Goal: Transaction & Acquisition: Purchase product/service

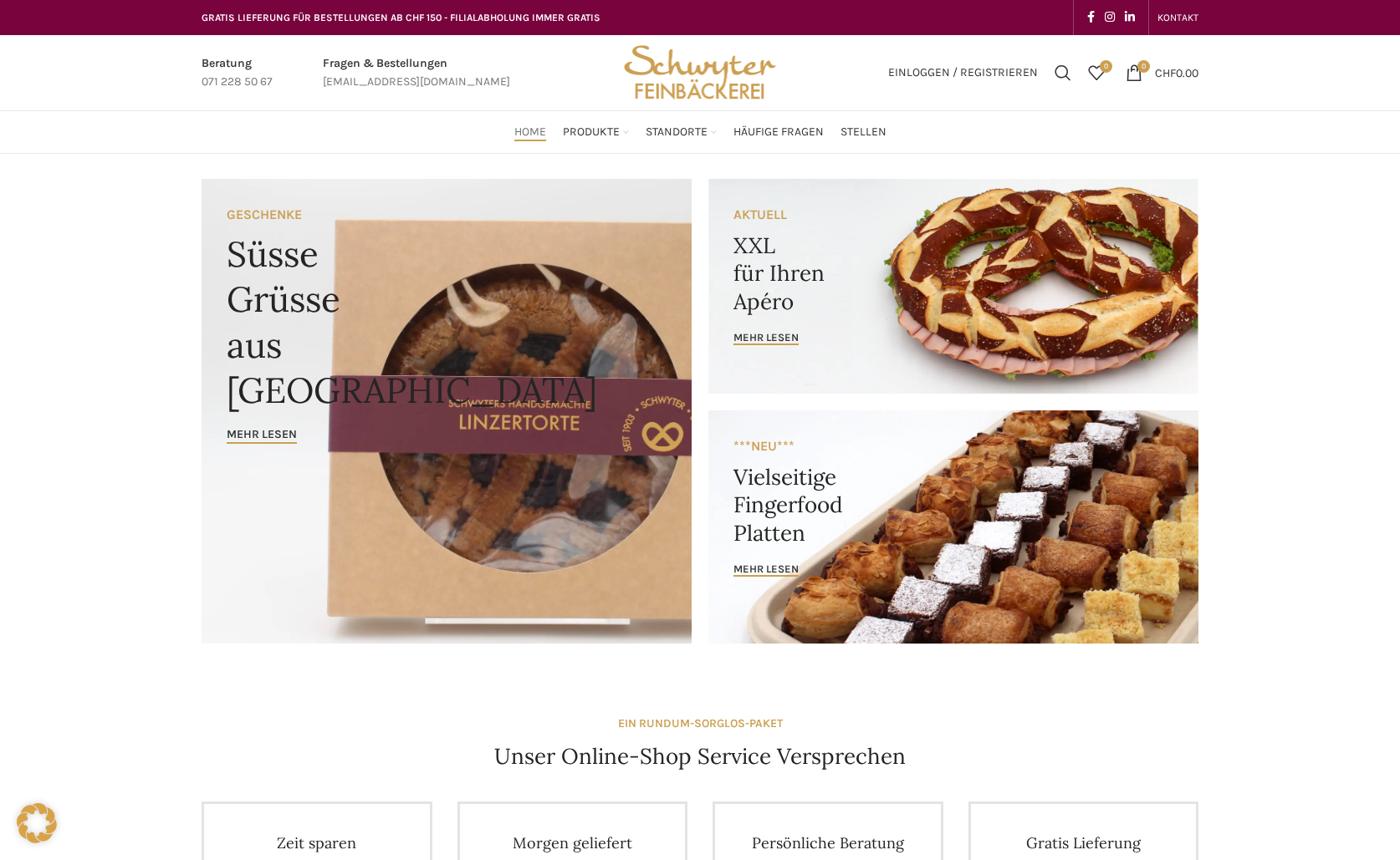
click at [284, 412] on link "Banner link" at bounding box center [447, 411] width 490 height 465
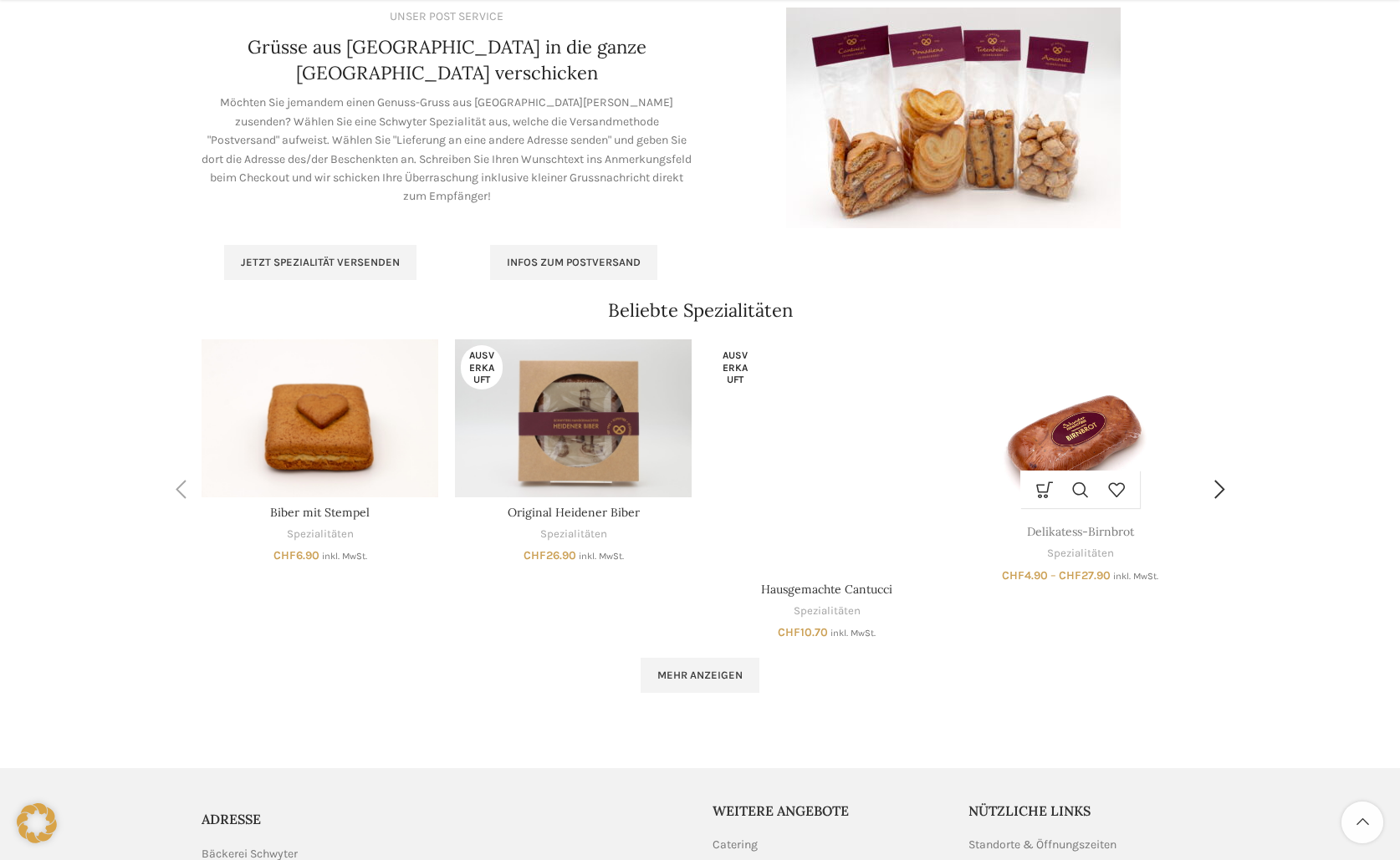
scroll to position [1003, 0]
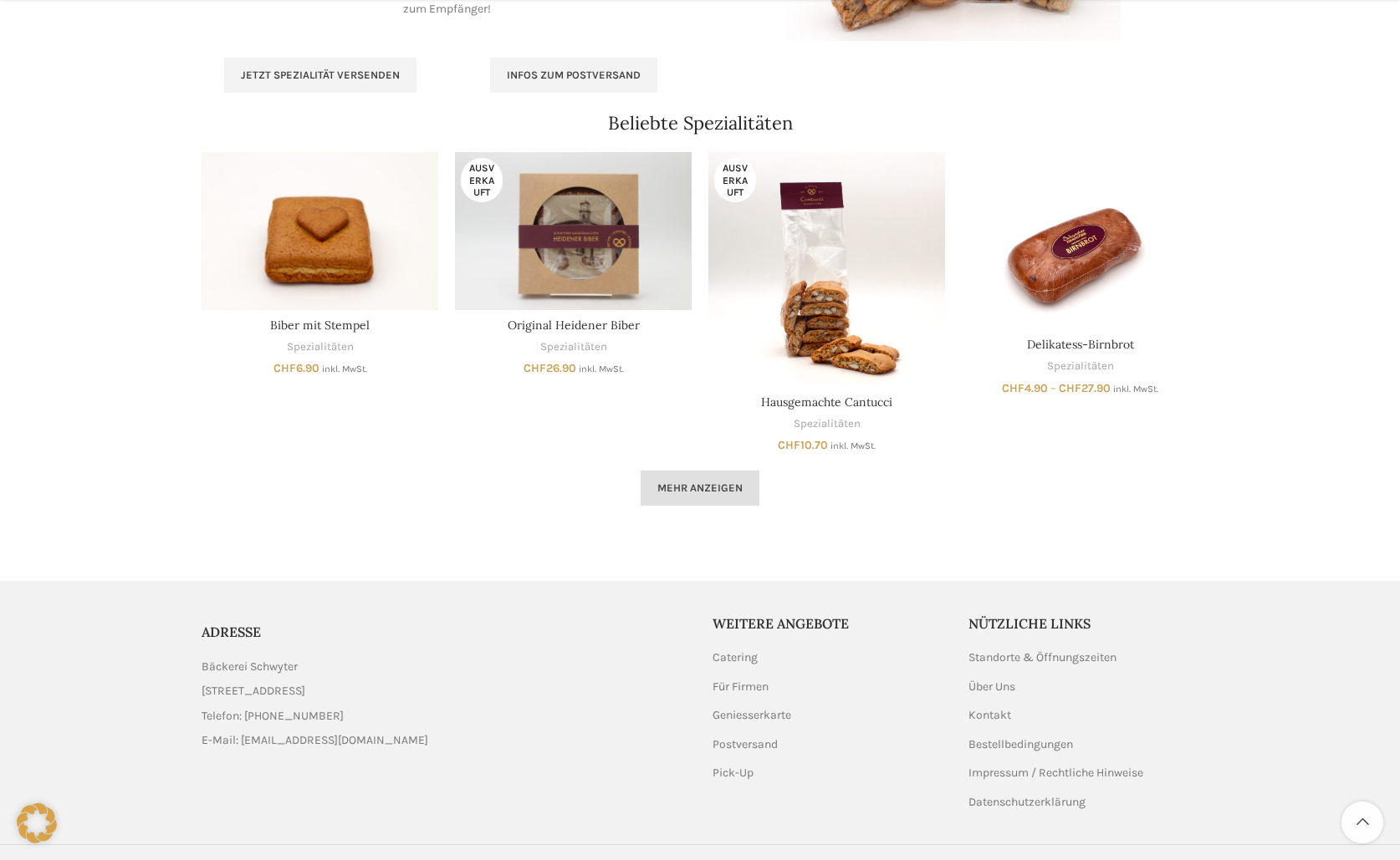
click at [713, 492] on span "Mehr anzeigen" at bounding box center [700, 488] width 85 height 13
